Goal: Use online tool/utility: Utilize a website feature to perform a specific function

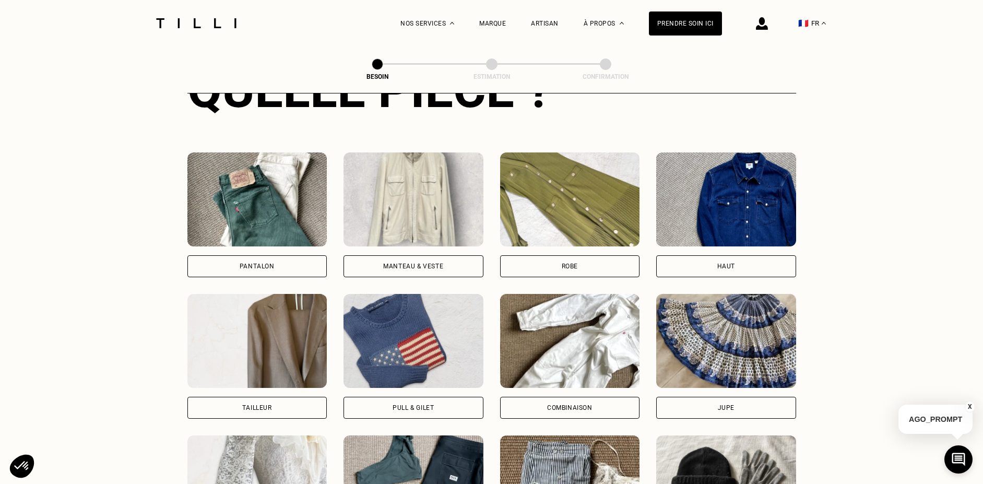
scroll to position [464, 0]
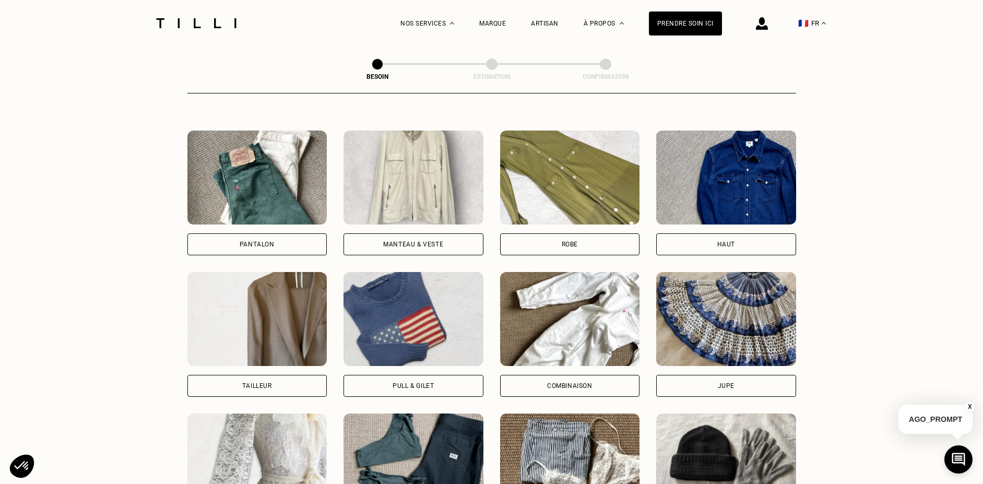
click at [574, 241] on div "Robe" at bounding box center [570, 244] width 16 height 6
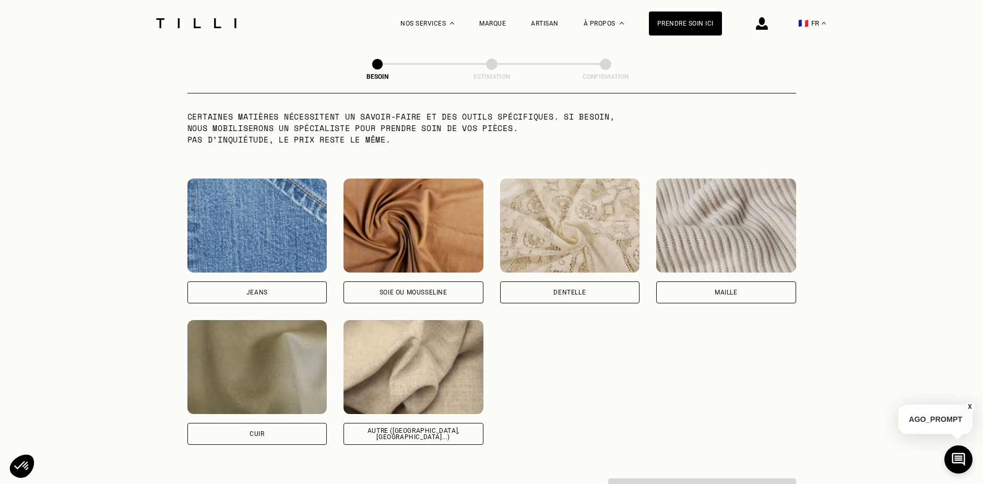
scroll to position [1089, 0]
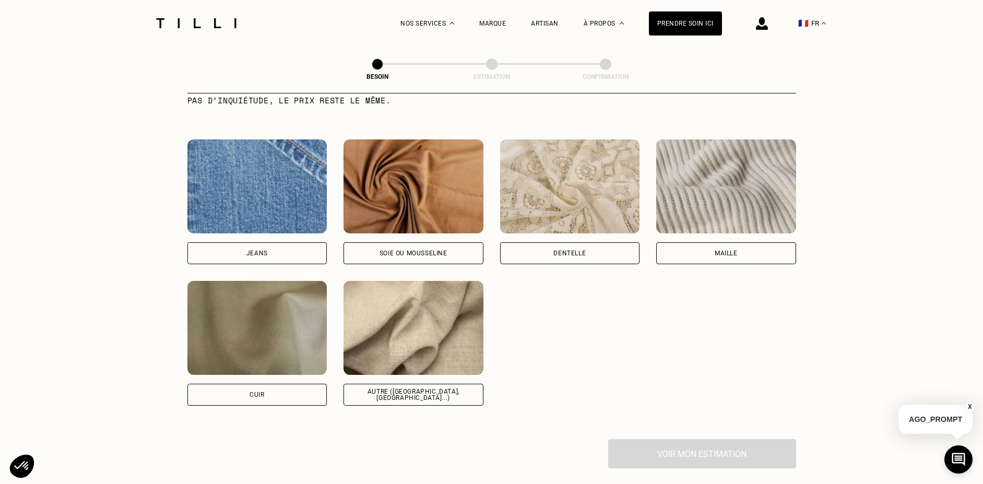
click at [466, 384] on div "Autre ([GEOGRAPHIC_DATA], [GEOGRAPHIC_DATA]...)" at bounding box center [413, 395] width 140 height 22
select select "FR"
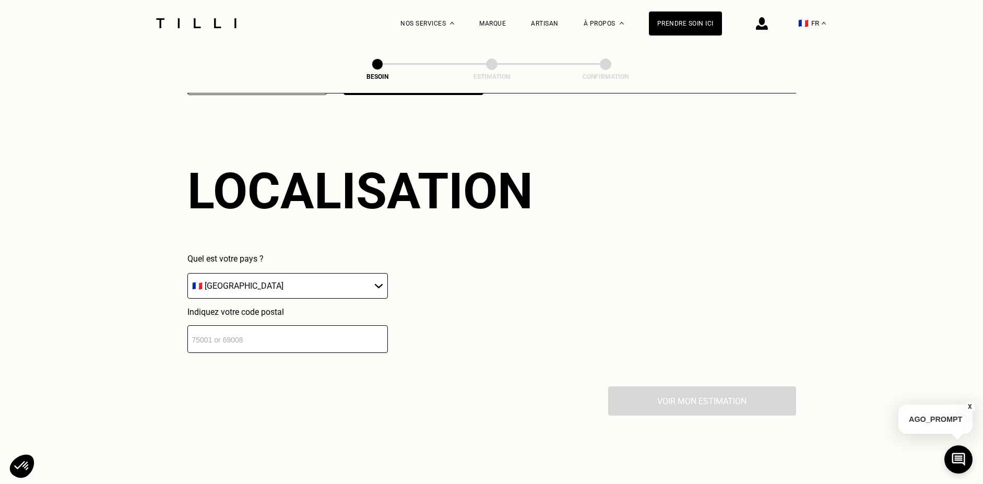
click at [375, 326] on input "number" at bounding box center [287, 339] width 200 height 28
click at [335, 329] on input "number" at bounding box center [287, 340] width 200 height 28
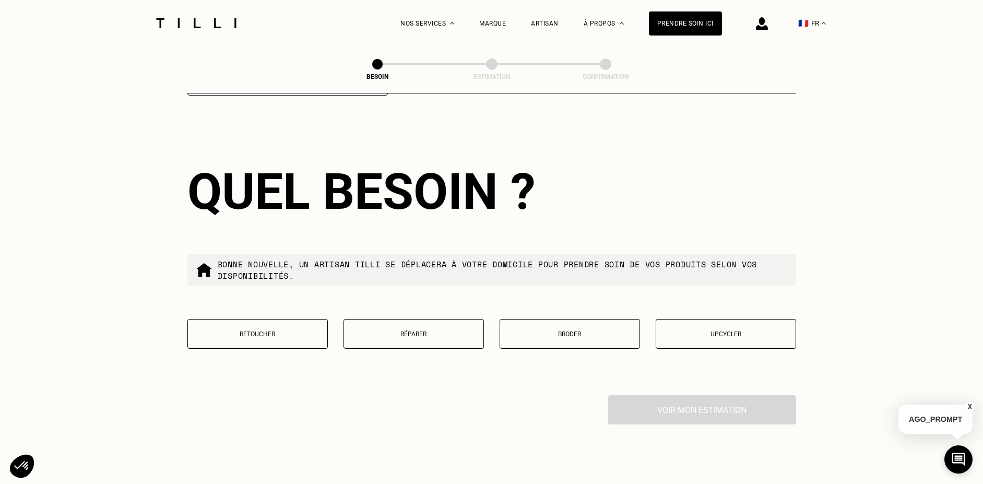
scroll to position [1657, 0]
type input "35000"
click at [301, 330] on p "Retoucher" at bounding box center [257, 333] width 129 height 7
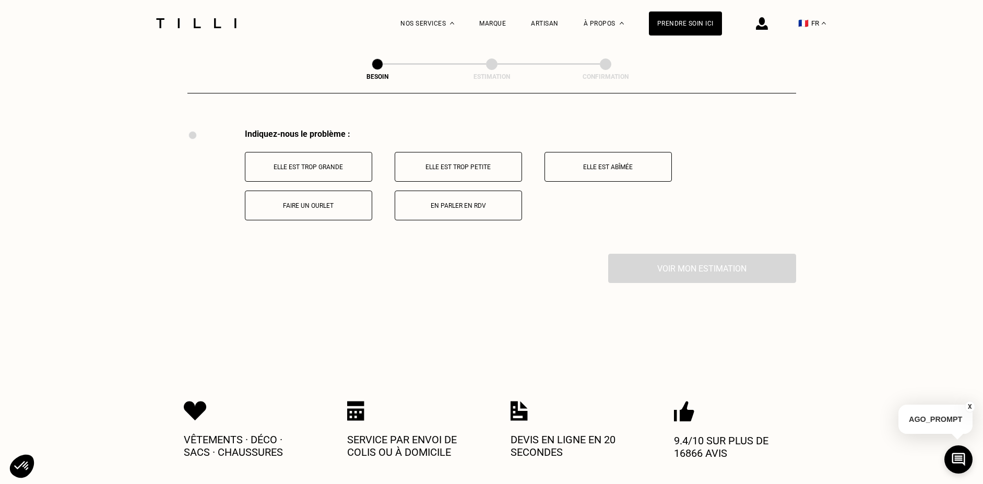
scroll to position [1925, 0]
click at [347, 160] on button "Elle est trop grande" at bounding box center [308, 165] width 127 height 30
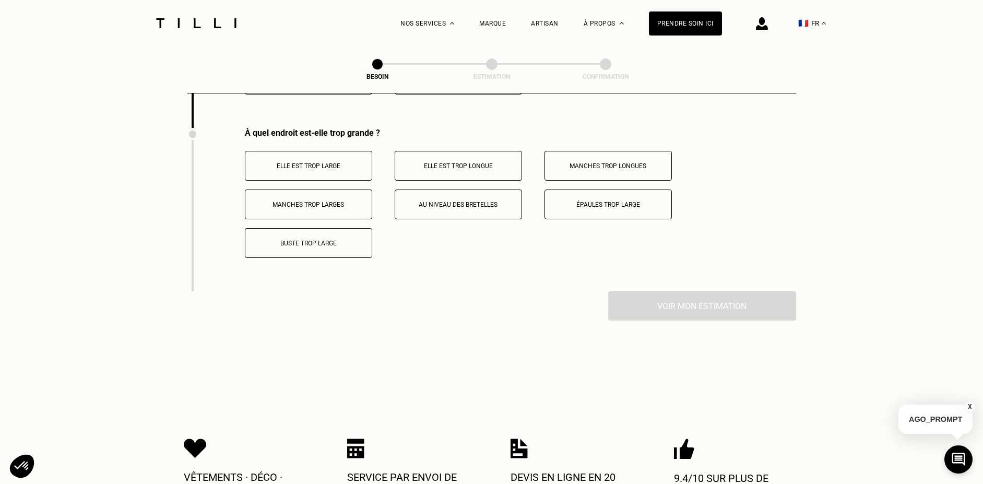
scroll to position [2049, 0]
drag, startPoint x: 412, startPoint y: 185, endPoint x: 381, endPoint y: 168, distance: 35.3
click at [412, 189] on button "Au niveau des bretelles" at bounding box center [458, 204] width 127 height 30
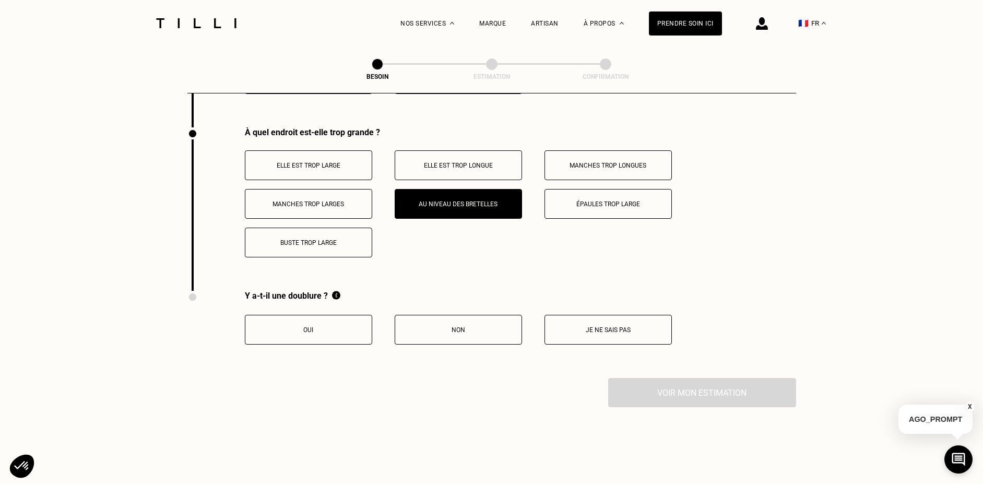
click at [357, 150] on button "Elle est trop large" at bounding box center [308, 165] width 127 height 30
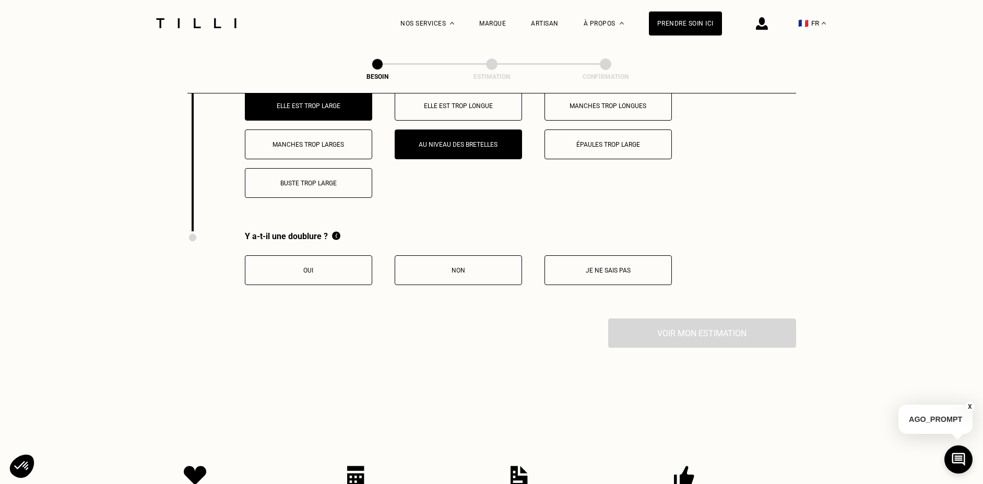
scroll to position [2109, 0]
drag, startPoint x: 352, startPoint y: 258, endPoint x: 408, endPoint y: 239, distance: 58.6
click at [352, 266] on p "Oui" at bounding box center [309, 269] width 116 height 7
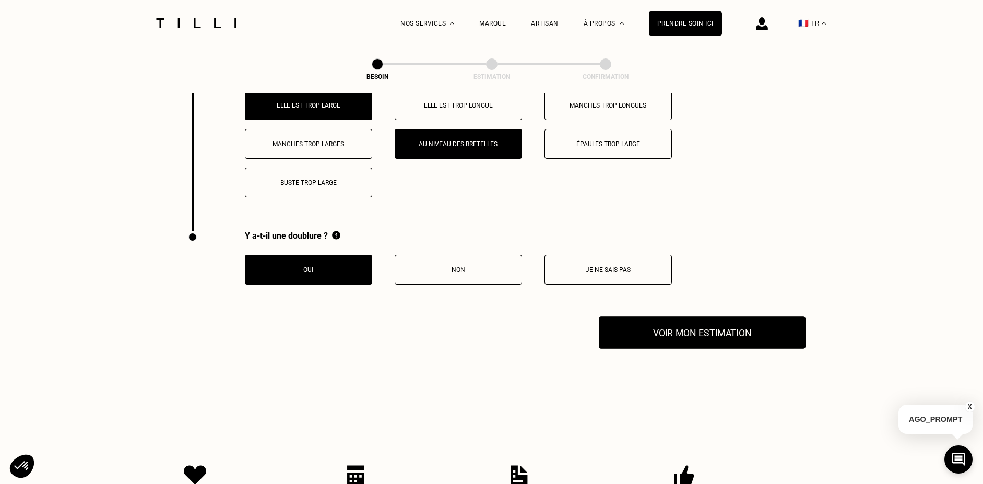
click at [675, 321] on button "Voir mon estimation" at bounding box center [702, 332] width 207 height 32
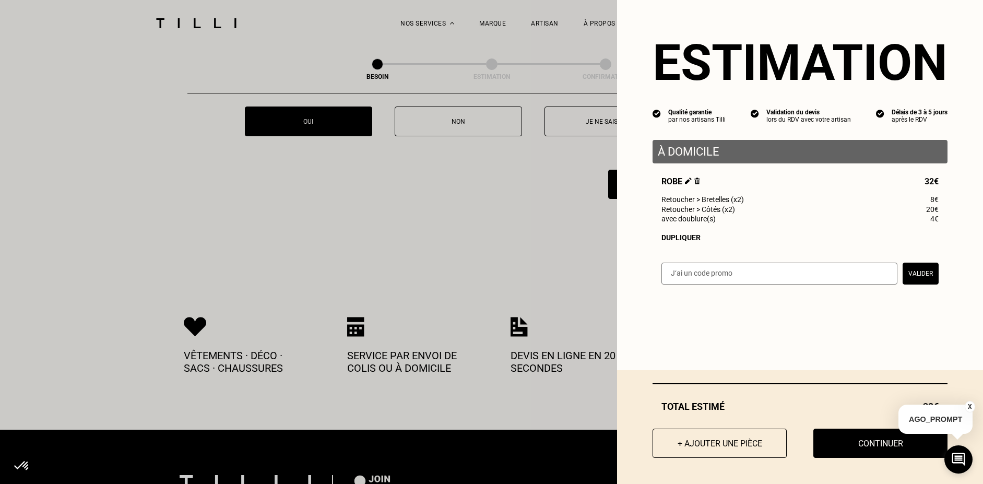
scroll to position [2261, 0]
